Goal: Information Seeking & Learning: Learn about a topic

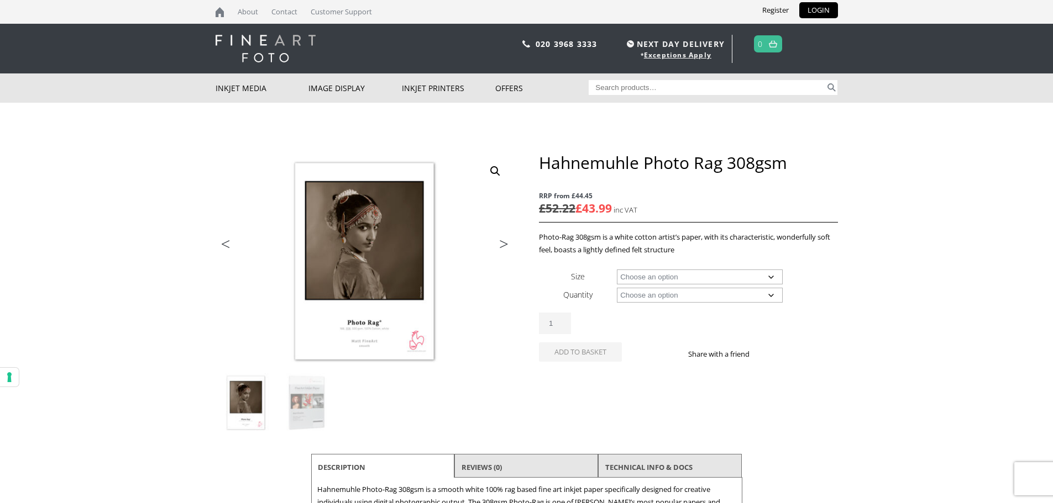
click at [280, 51] on img at bounding box center [266, 49] width 100 height 28
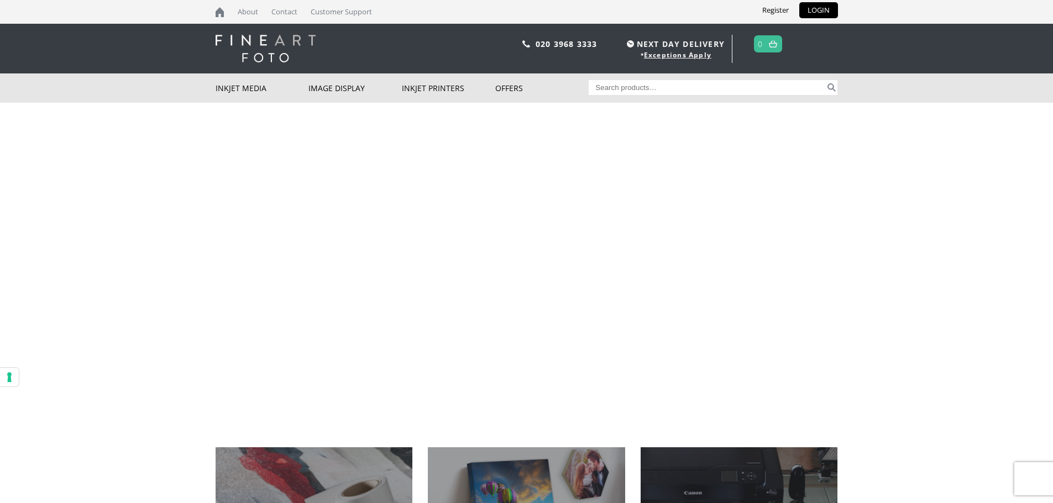
scroll to position [276, 0]
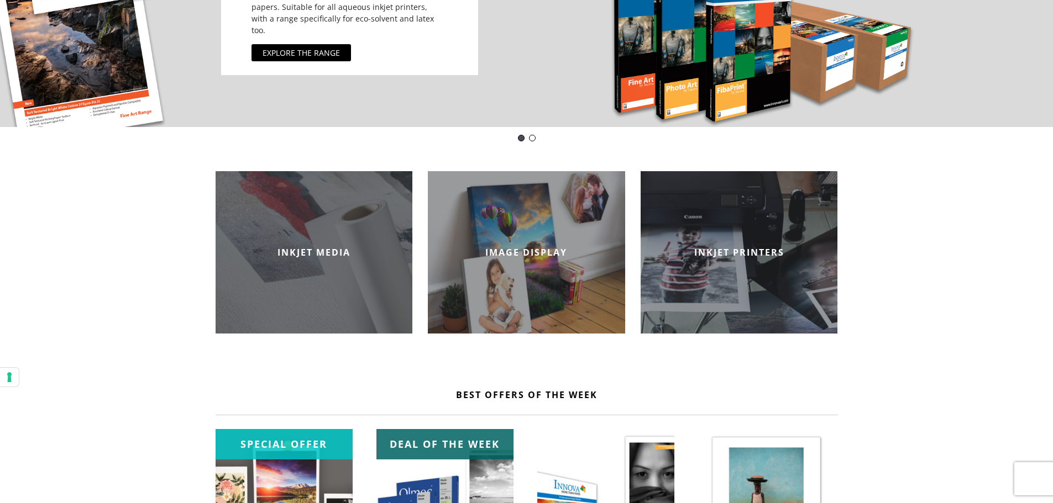
click at [305, 264] on div "INKJET MEDIA" at bounding box center [314, 252] width 197 height 162
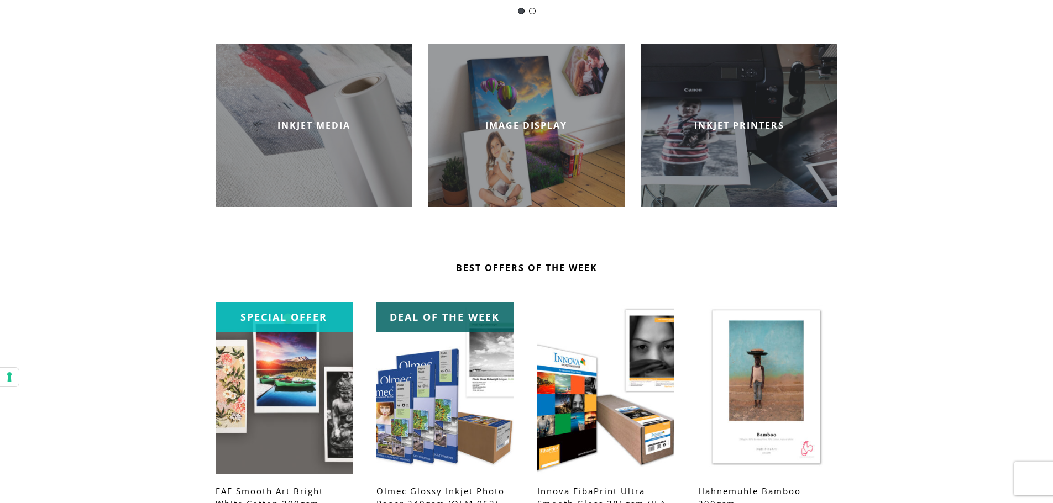
scroll to position [497, 0]
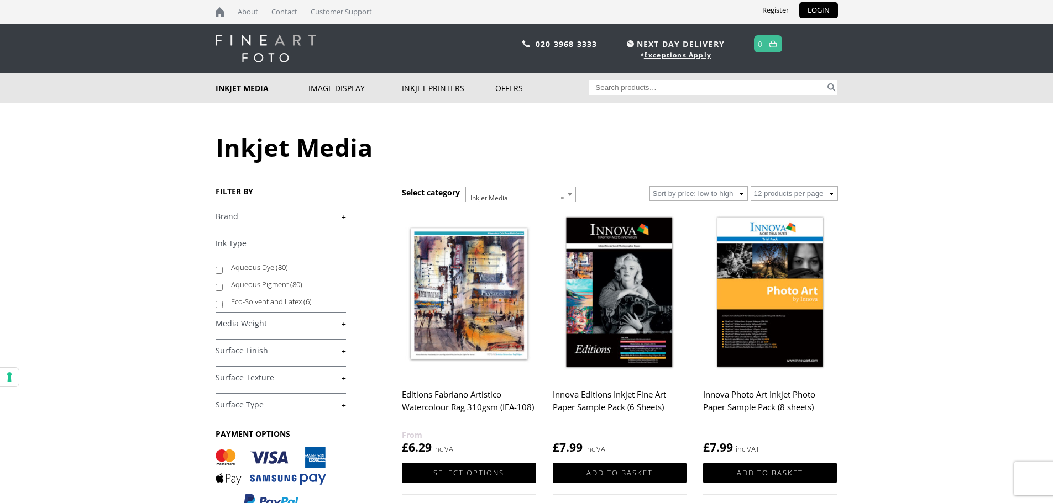
click at [240, 244] on link "-" at bounding box center [281, 244] width 130 height 10
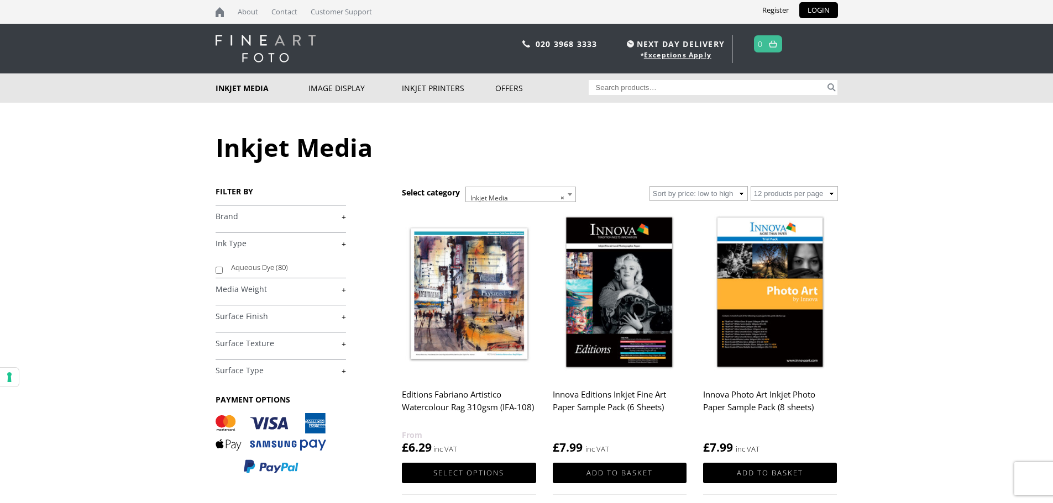
click at [240, 219] on link "+" at bounding box center [281, 217] width 130 height 10
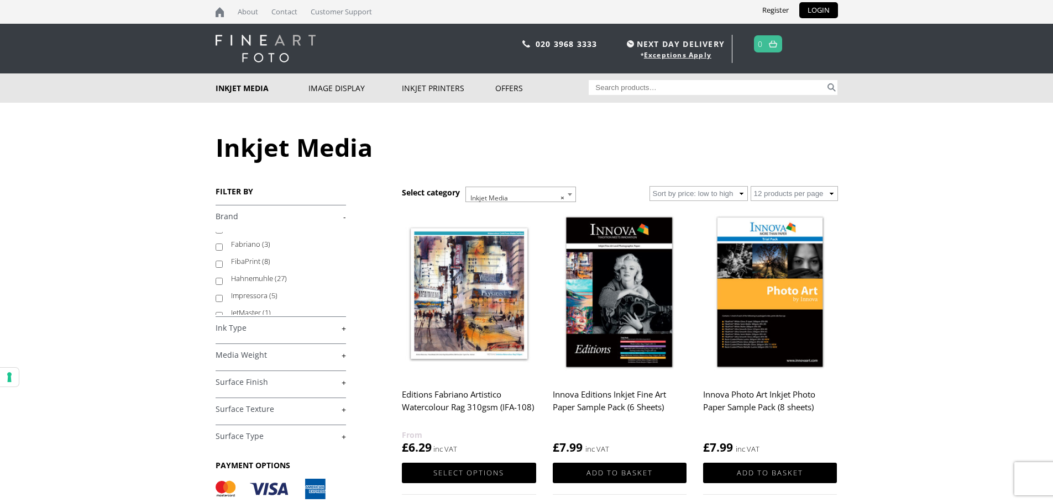
scroll to position [55, 0]
click at [221, 256] on input "Hahnemuhle (27)" at bounding box center [219, 256] width 7 height 7
checkbox input "true"
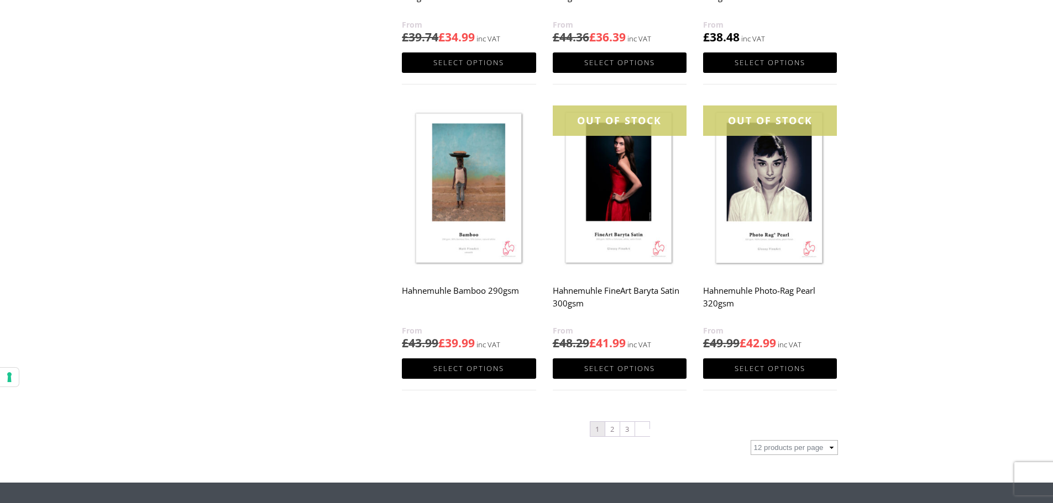
scroll to position [995, 0]
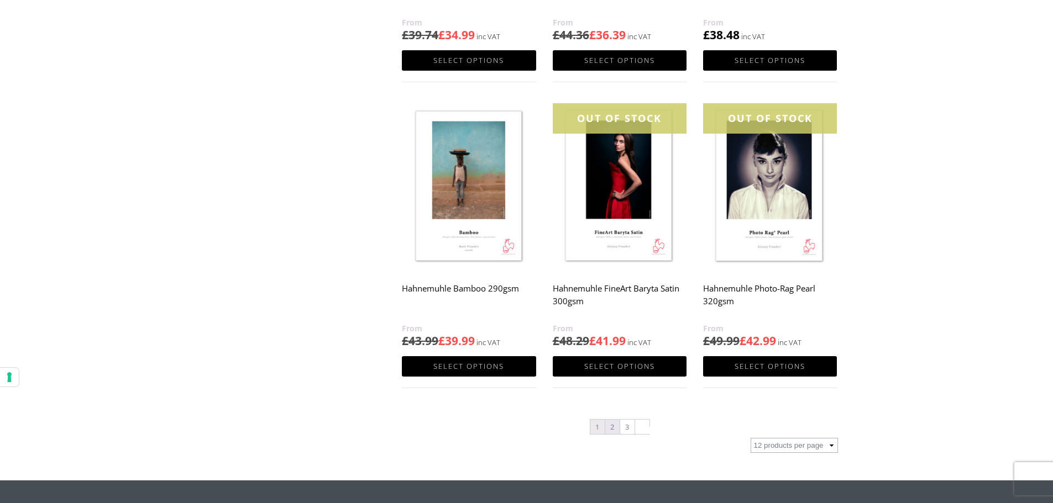
click at [612, 426] on link "2" at bounding box center [612, 427] width 14 height 14
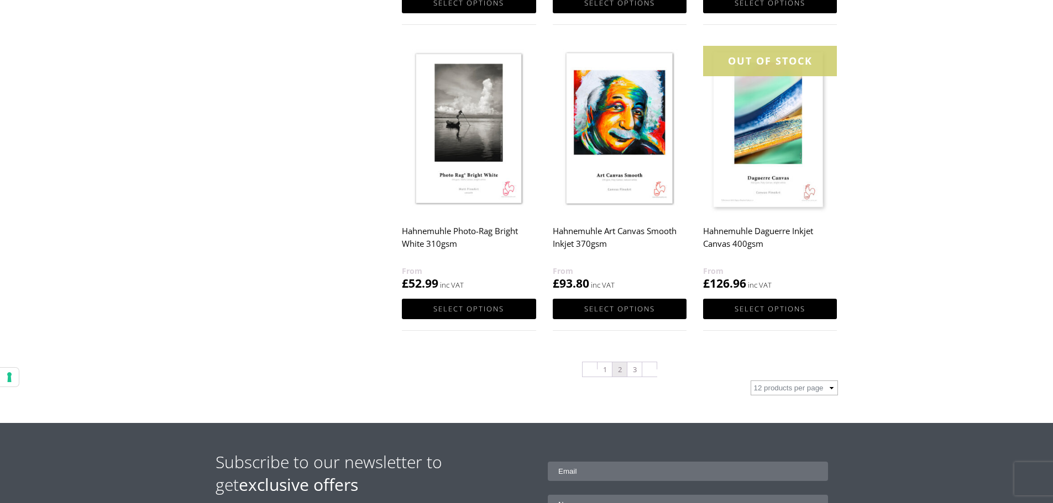
scroll to position [995, 0]
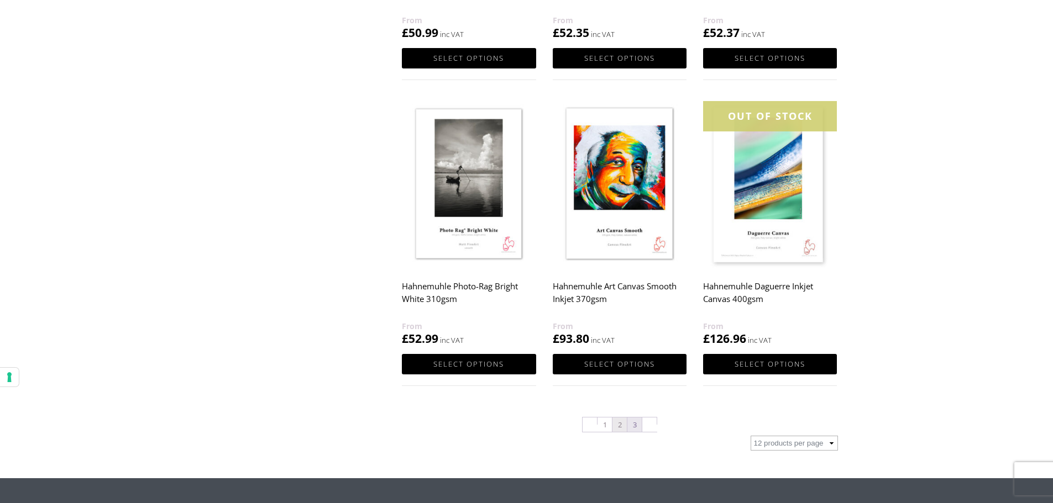
click at [636, 425] on link "3" at bounding box center [634, 425] width 14 height 14
